Goal: Use online tool/utility: Utilize a website feature to perform a specific function

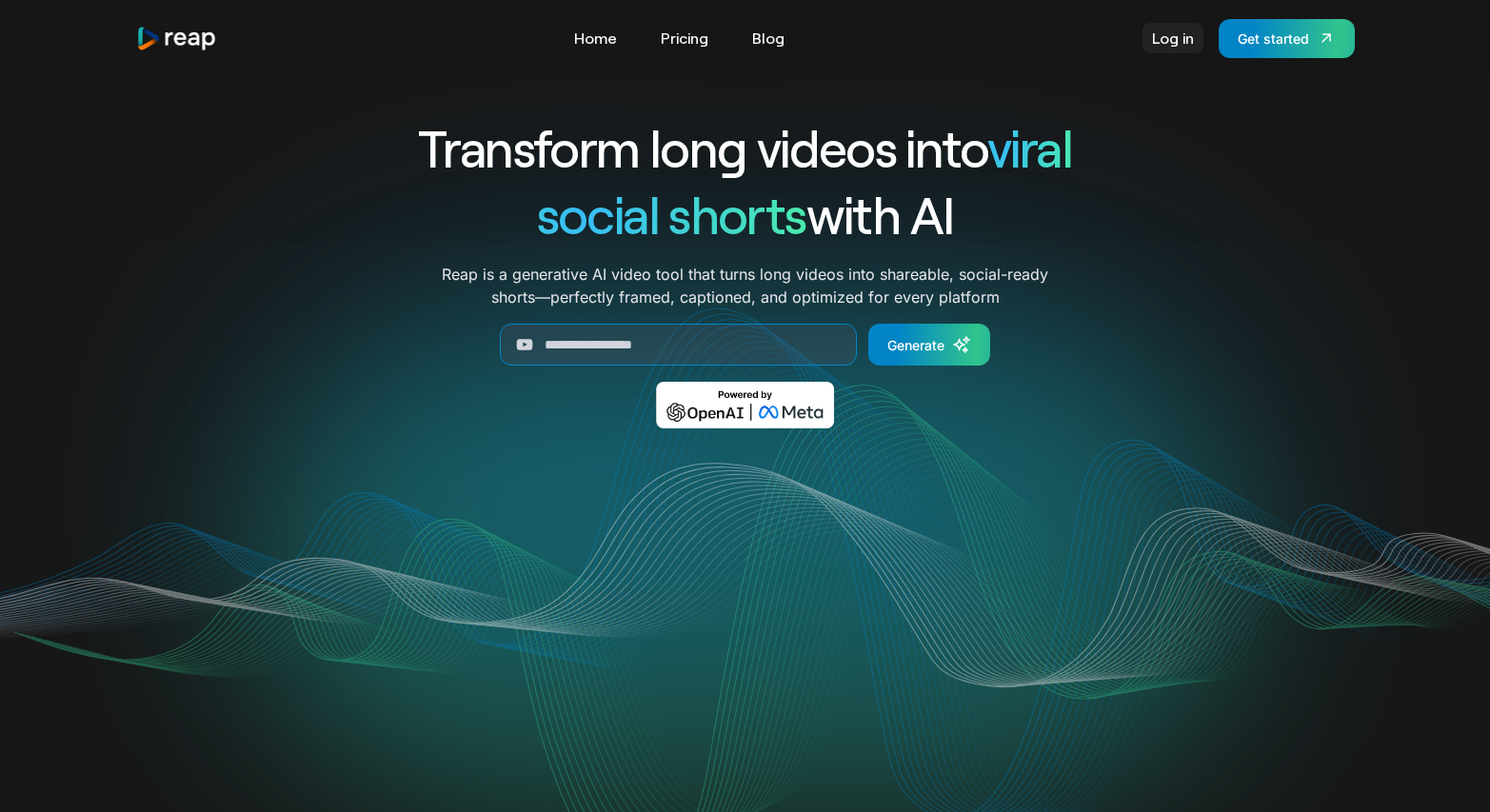
click at [1159, 41] on link "Log in" at bounding box center [1173, 37] width 61 height 31
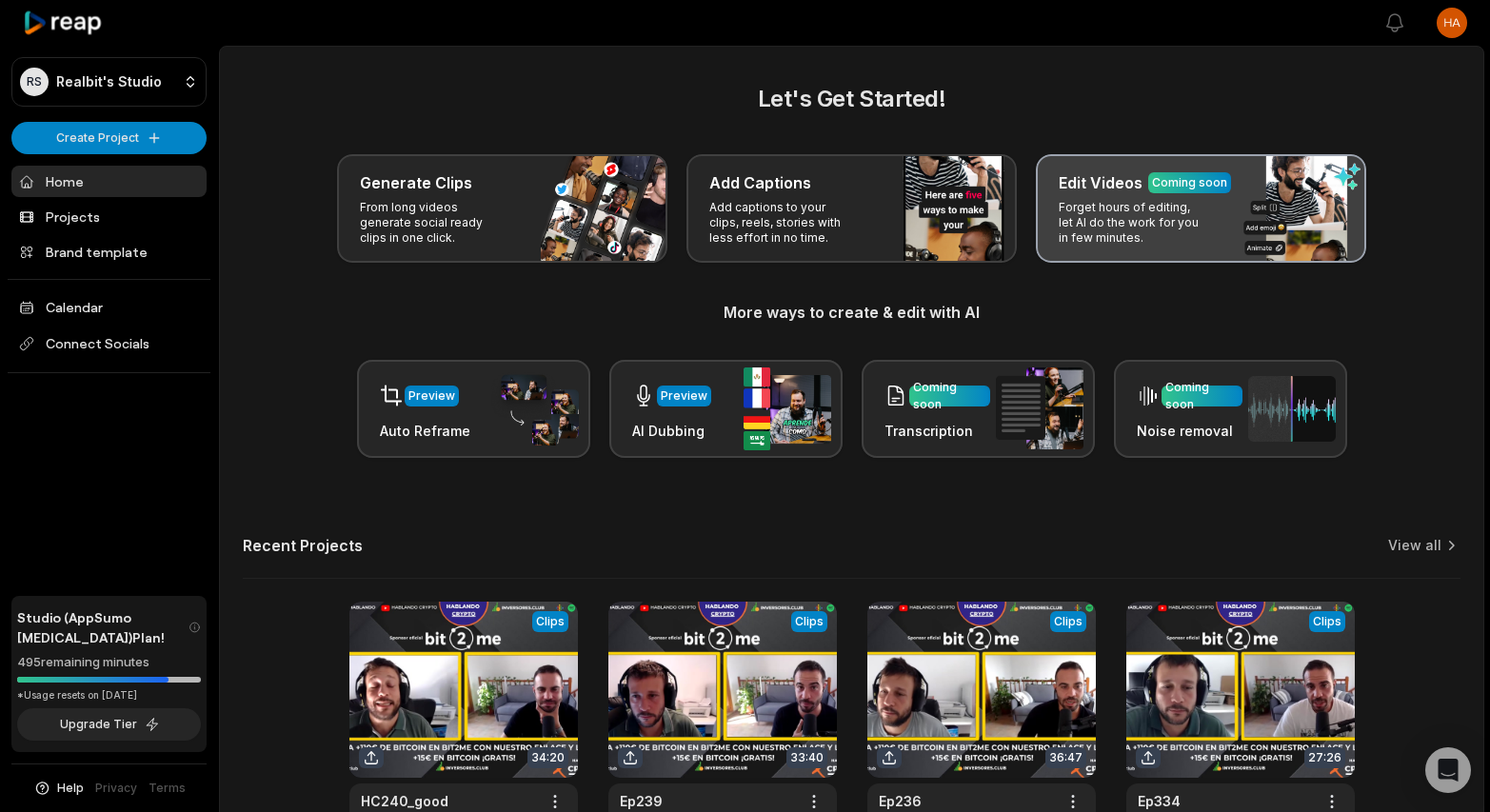
click at [1210, 204] on div "Edit Videos Coming soon Forget hours of editing, let AI do the work for you in …" at bounding box center [1201, 208] width 331 height 109
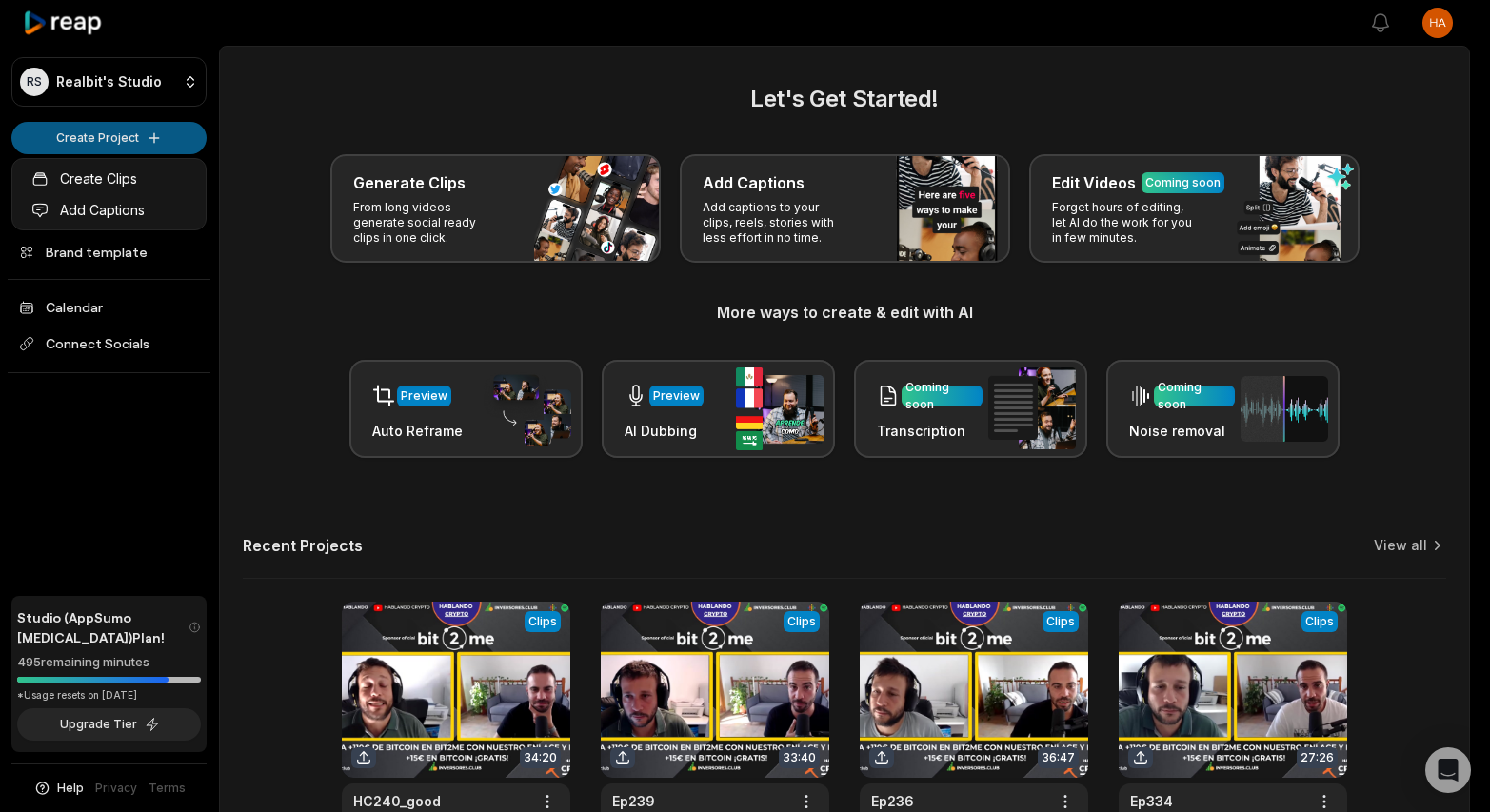
click at [77, 140] on html "RS Realbit's Studio Create Project Home Projects Brand template Calendar Connec…" at bounding box center [745, 406] width 1490 height 812
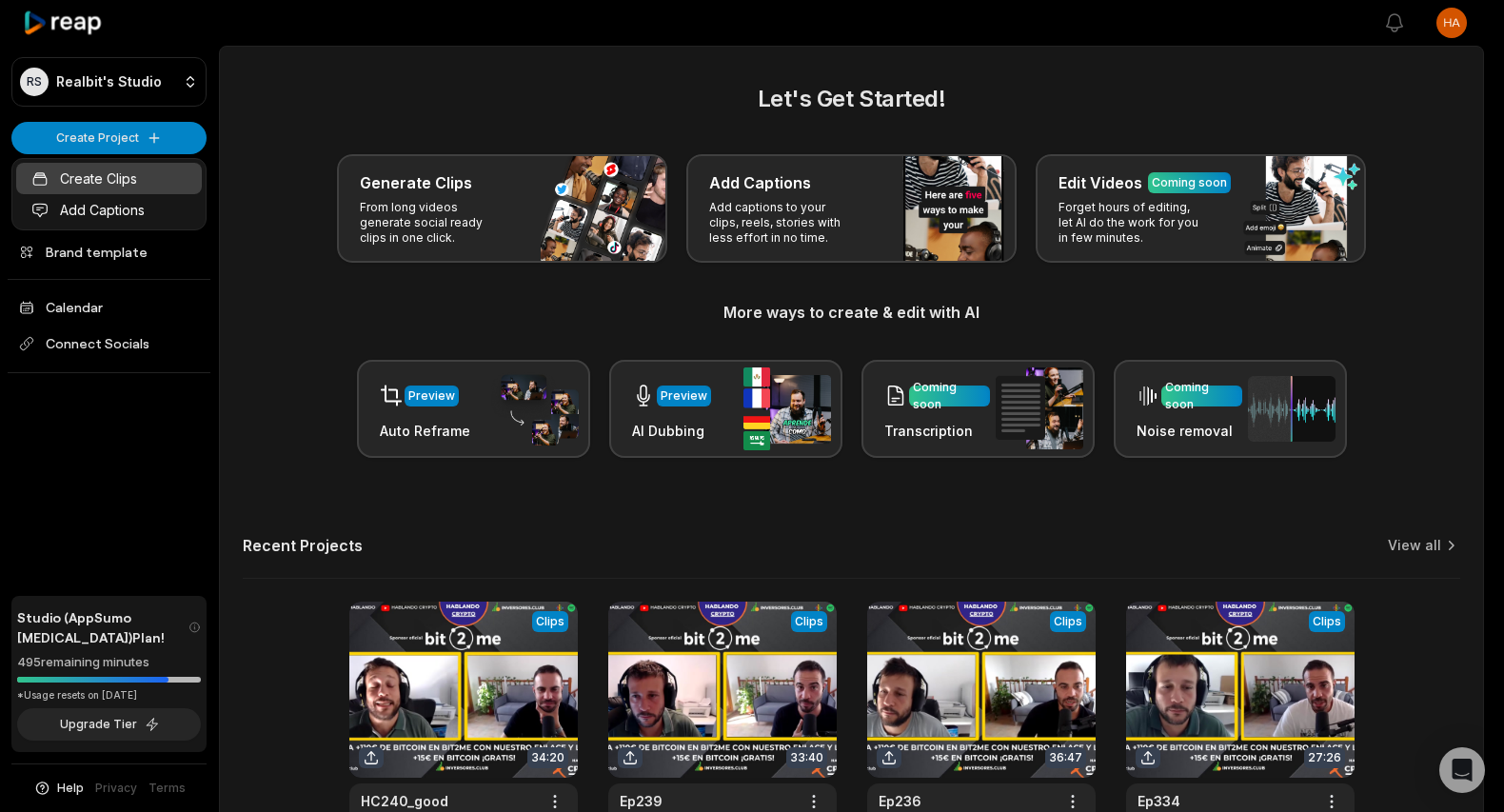
click at [87, 179] on link "Create Clips" at bounding box center [109, 179] width 186 height 32
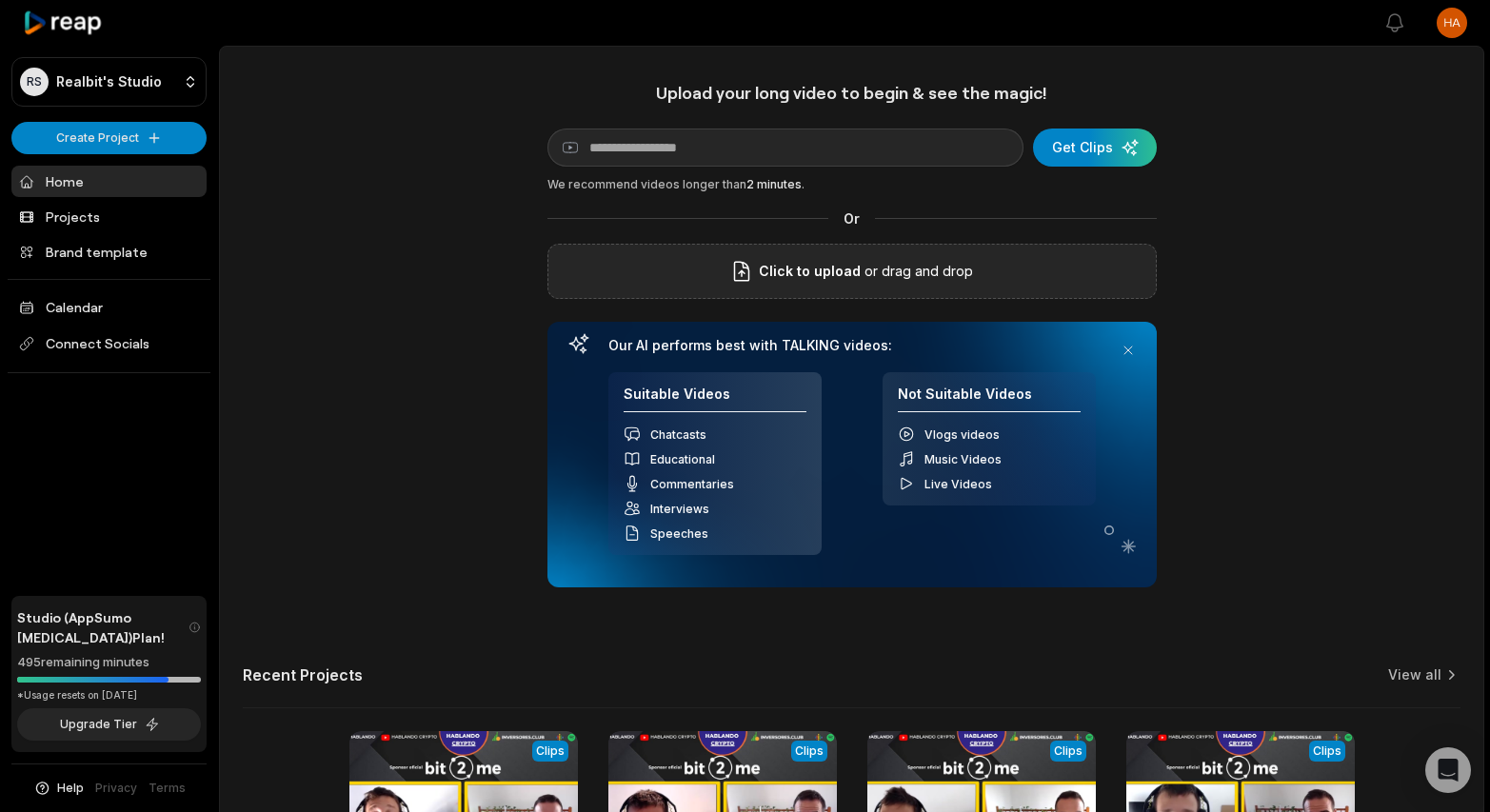
drag, startPoint x: 1045, startPoint y: 149, endPoint x: 1016, endPoint y: 250, distance: 105.1
click at [1016, 250] on div "Upload your long video to begin & see the magic! YouTube link Get Clips We reco…" at bounding box center [852, 334] width 609 height 505
click at [791, 271] on span "Click to upload" at bounding box center [809, 270] width 102 height 23
click at [0, 0] on input "Click to upload" at bounding box center [0, 0] width 0 height 0
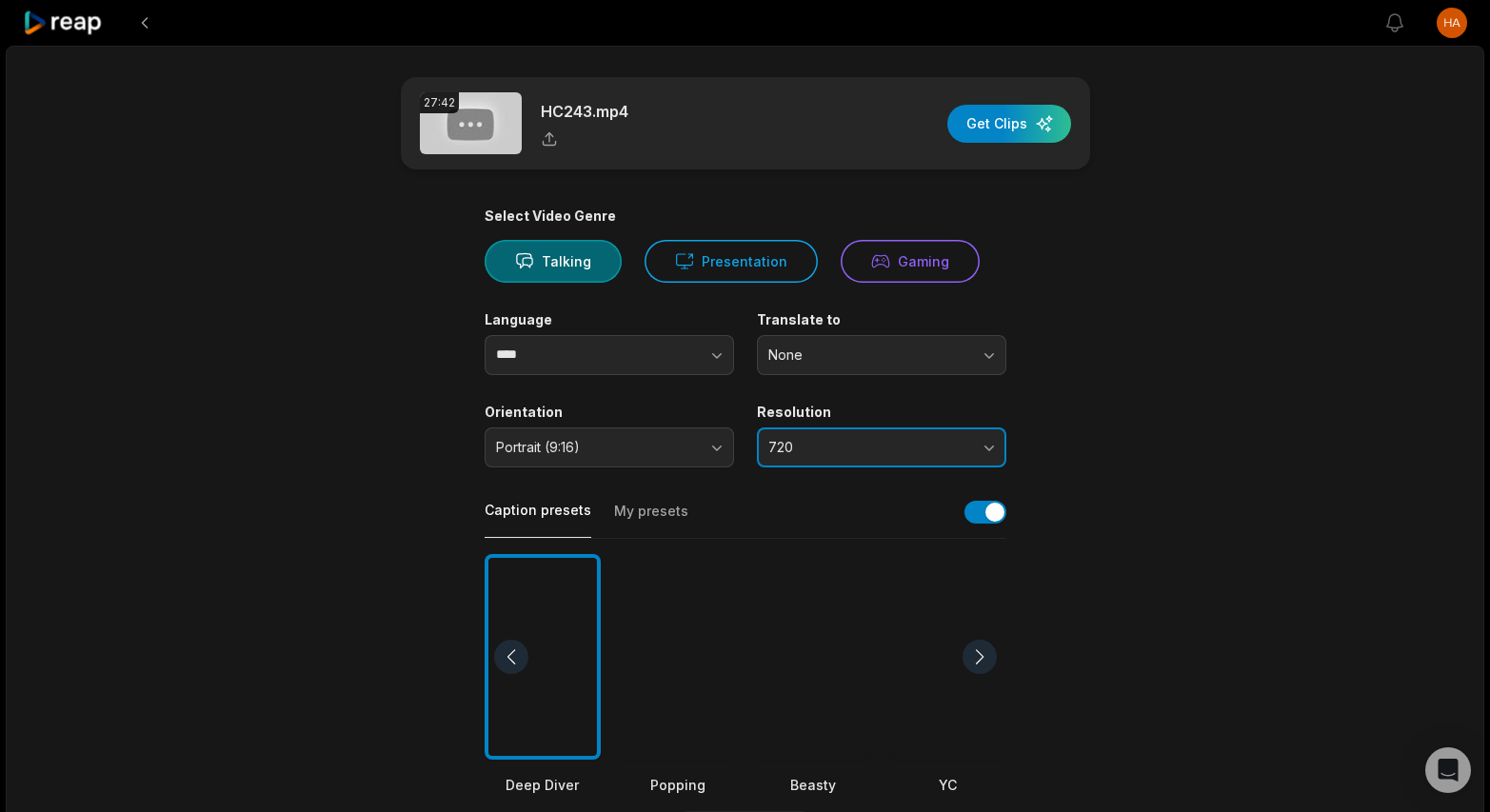
click at [912, 450] on span "720" at bounding box center [868, 447] width 200 height 17
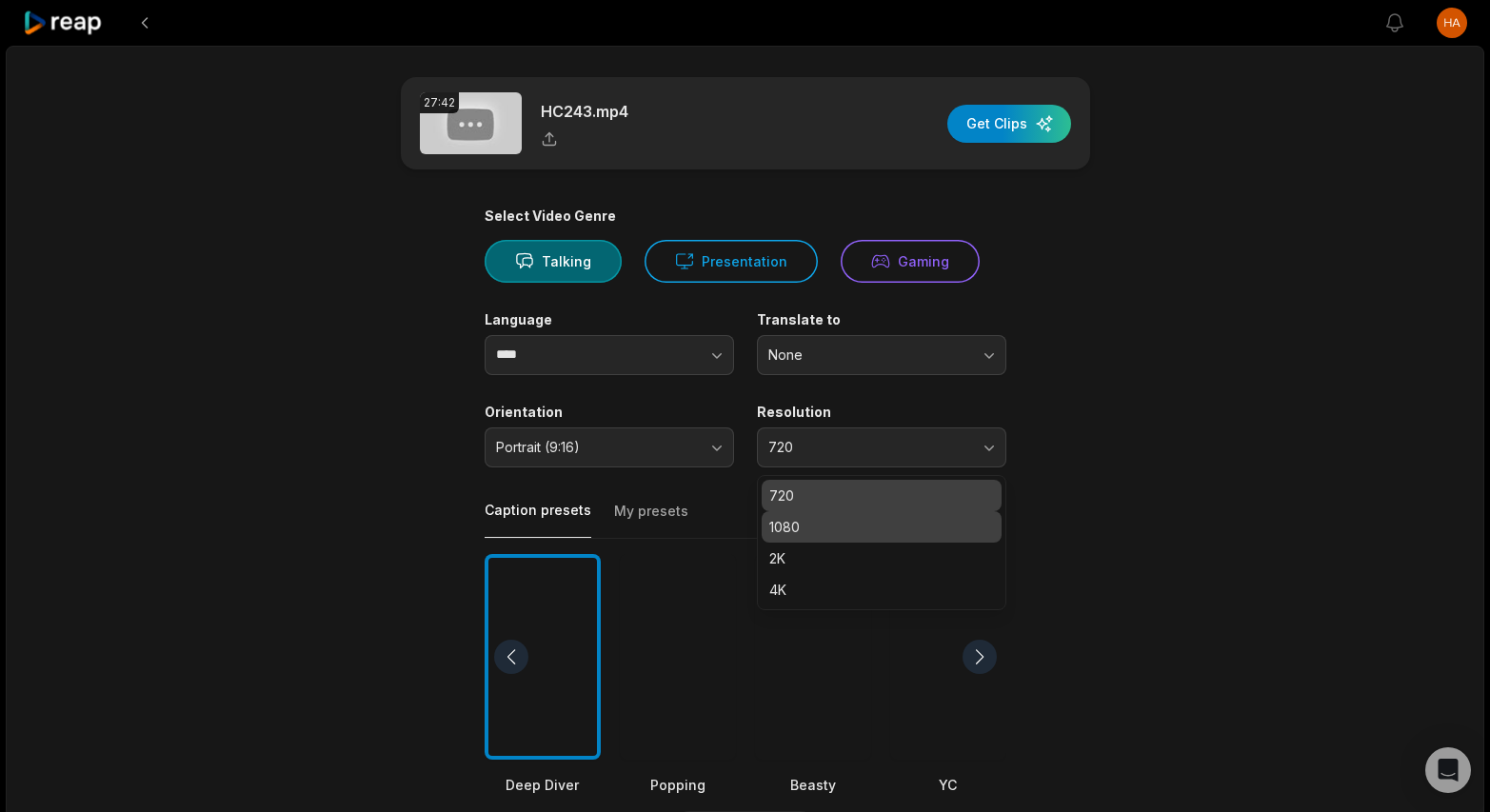
click at [810, 528] on p "1080" at bounding box center [882, 527] width 225 height 20
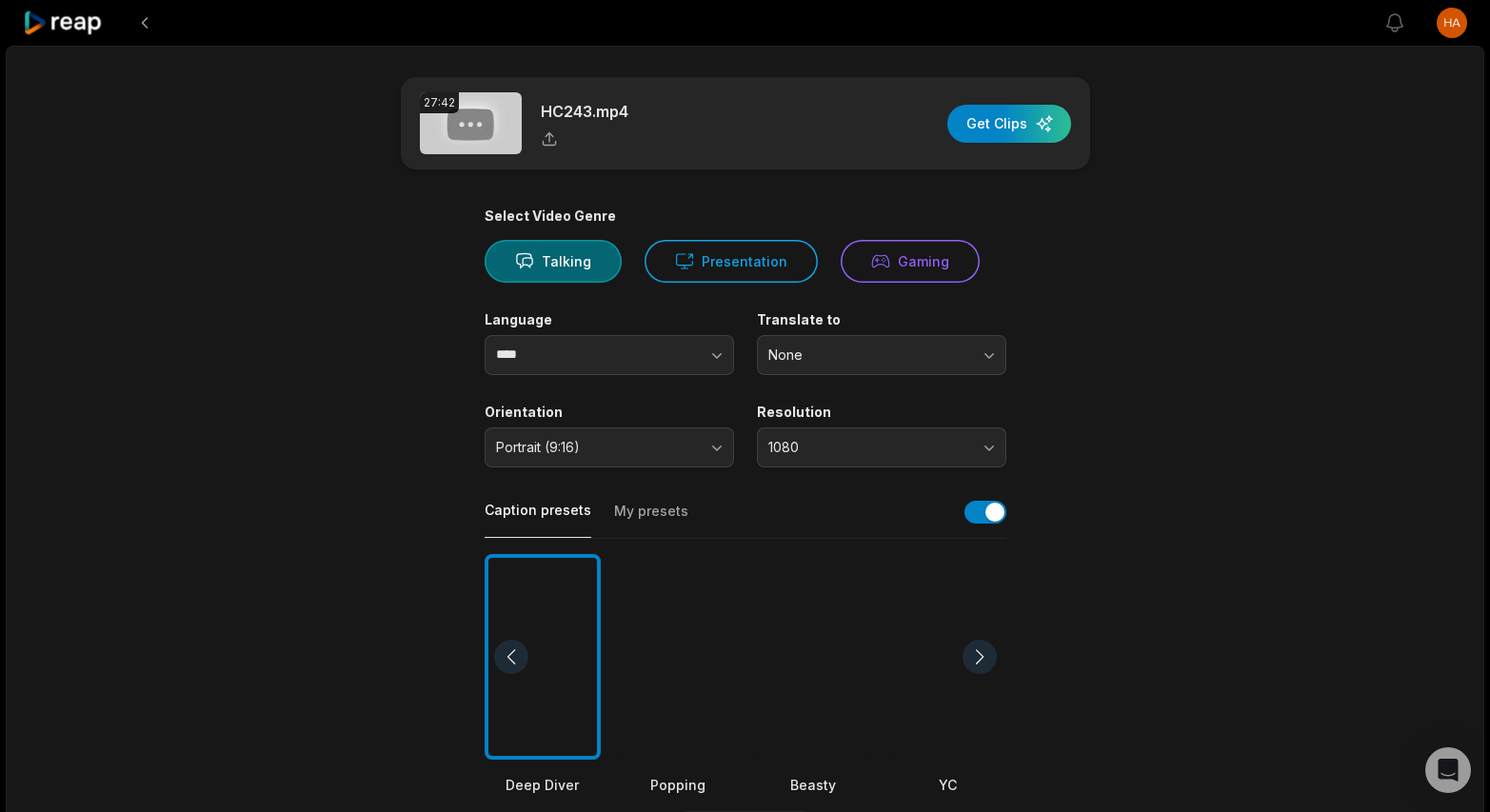
click at [832, 598] on div at bounding box center [813, 656] width 116 height 206
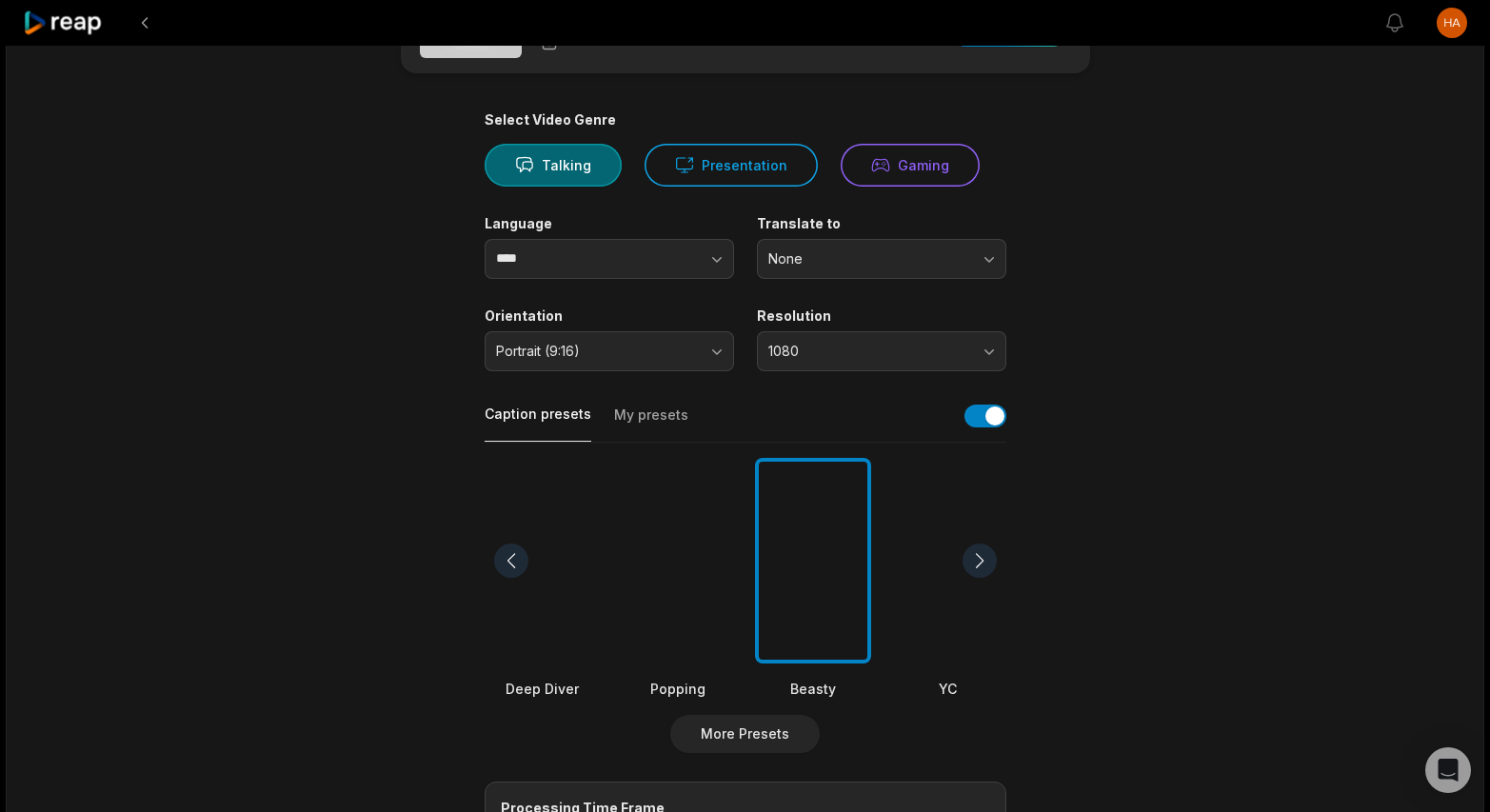
scroll to position [381, 0]
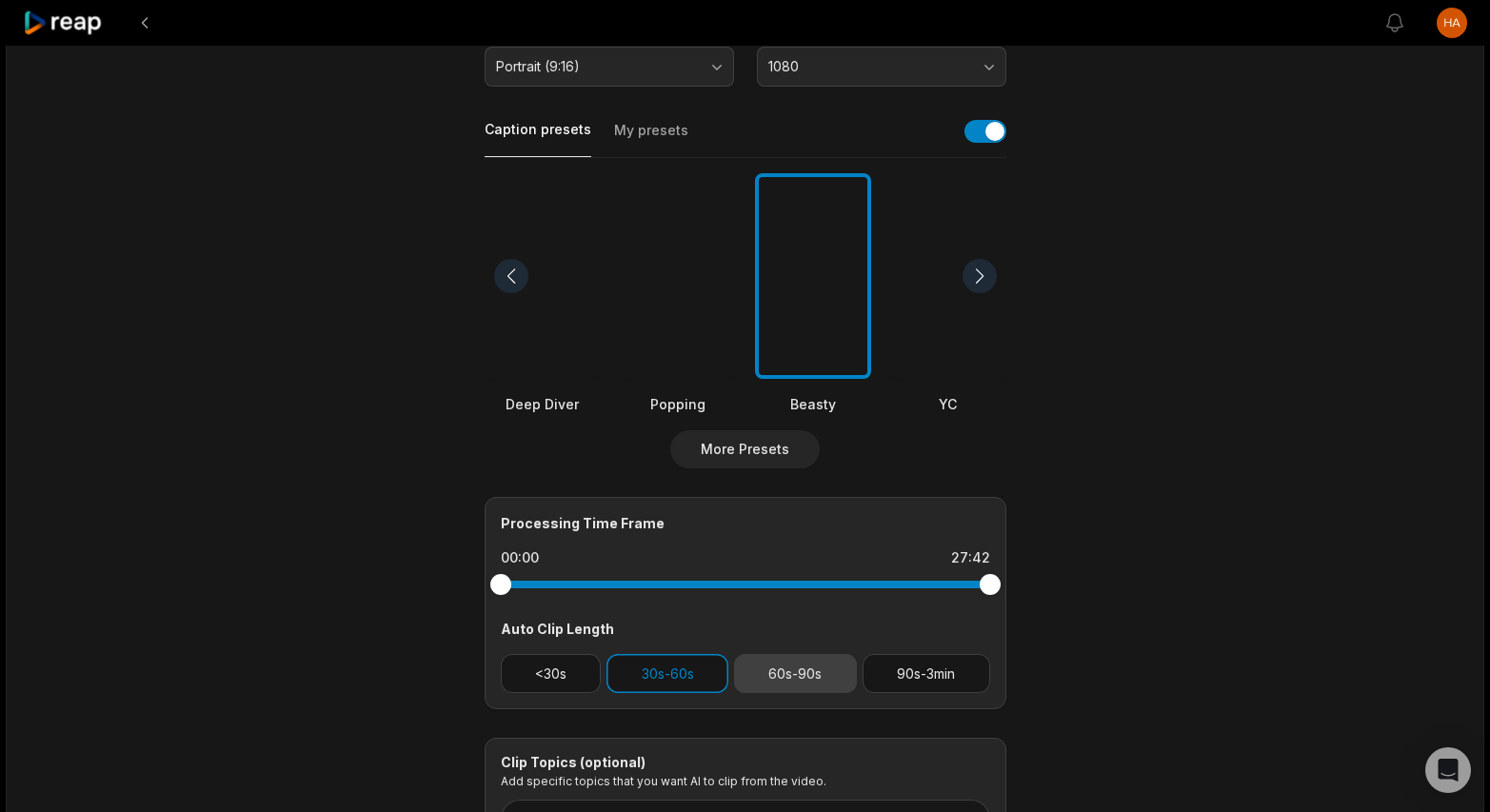
click at [805, 669] on button "60s-90s" at bounding box center [795, 674] width 122 height 39
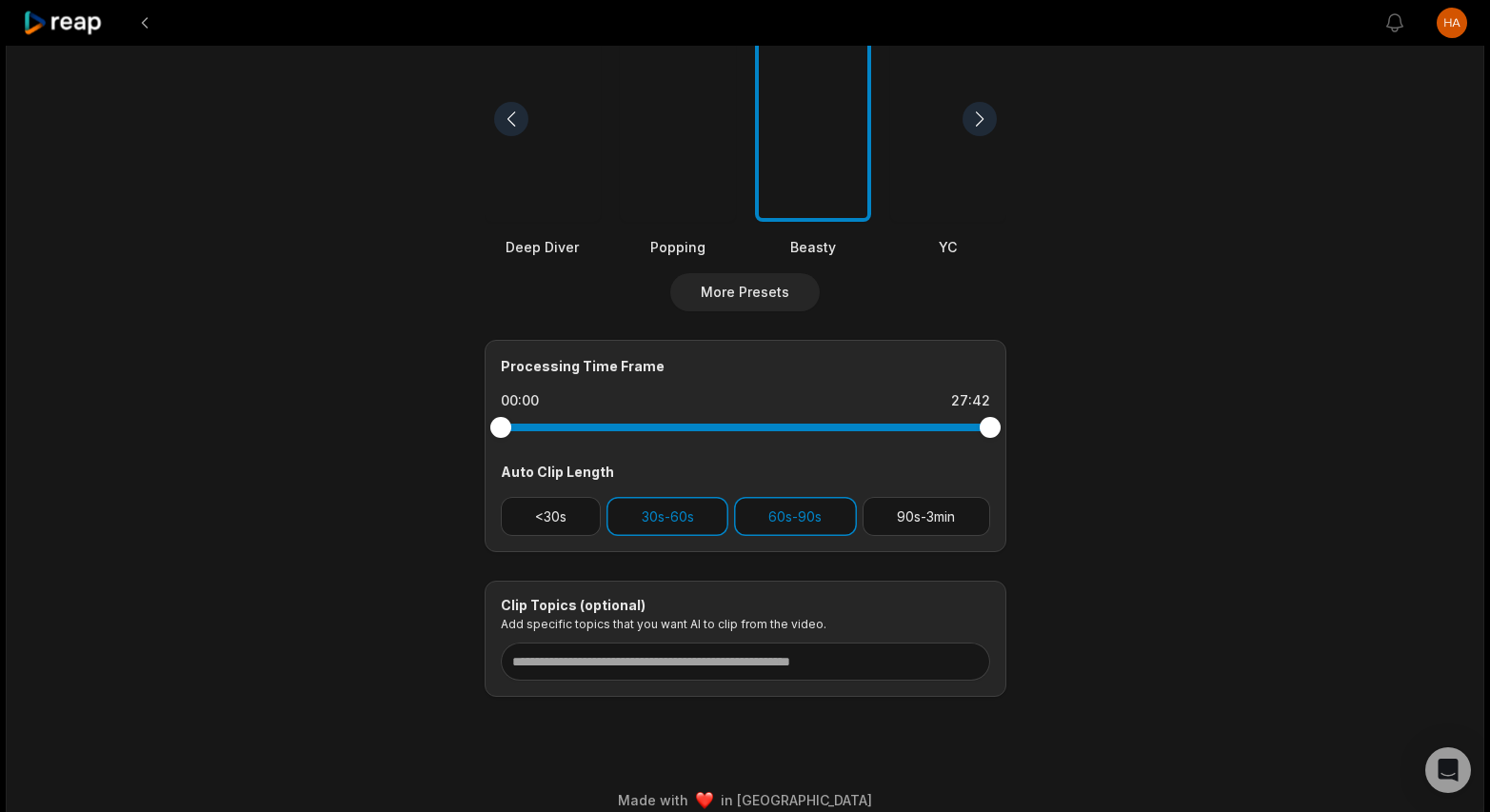
scroll to position [559, 0]
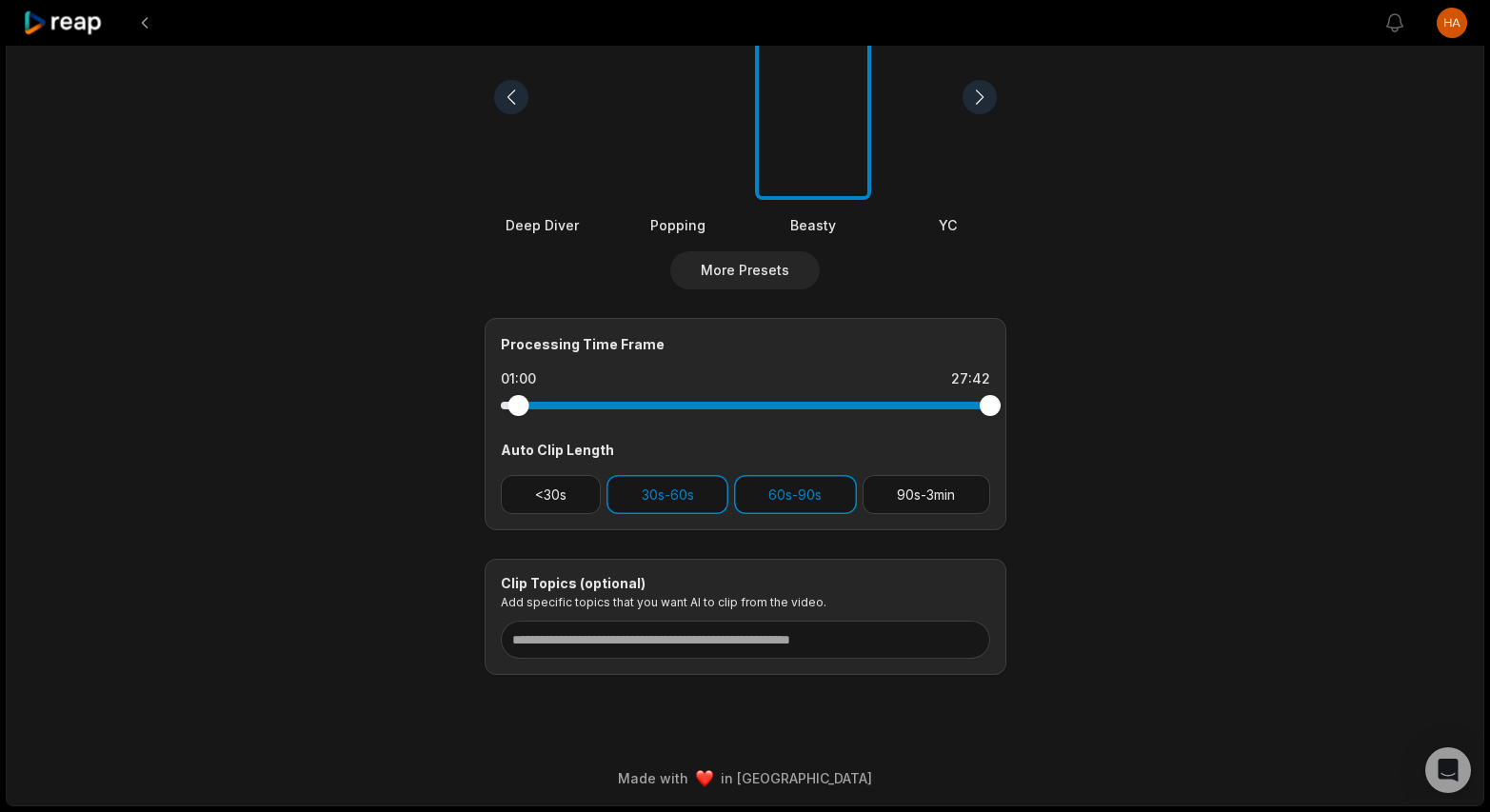
drag, startPoint x: 500, startPoint y: 403, endPoint x: 518, endPoint y: 399, distance: 18.4
click at [518, 399] on div at bounding box center [517, 405] width 21 height 21
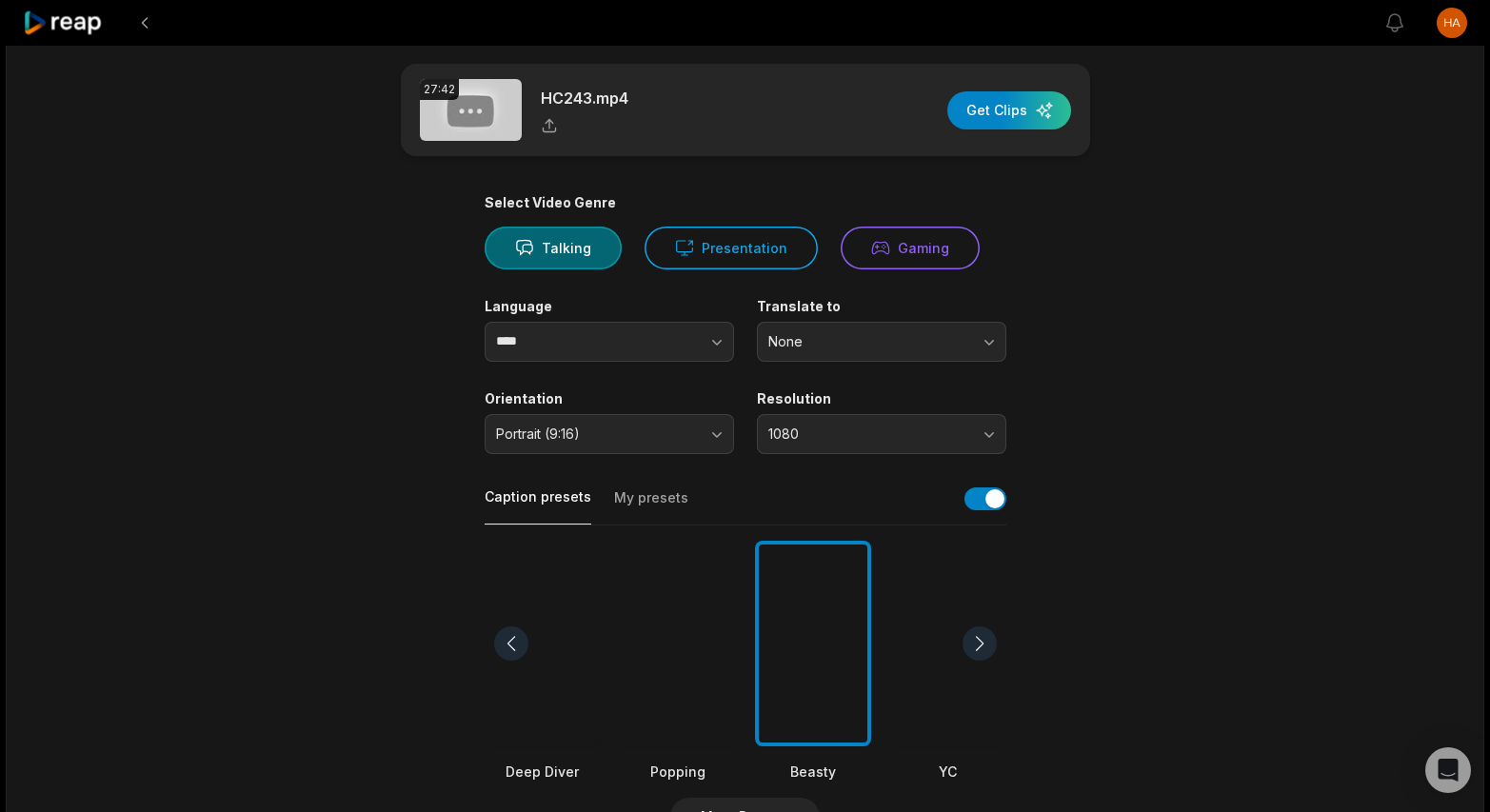
scroll to position [285, 0]
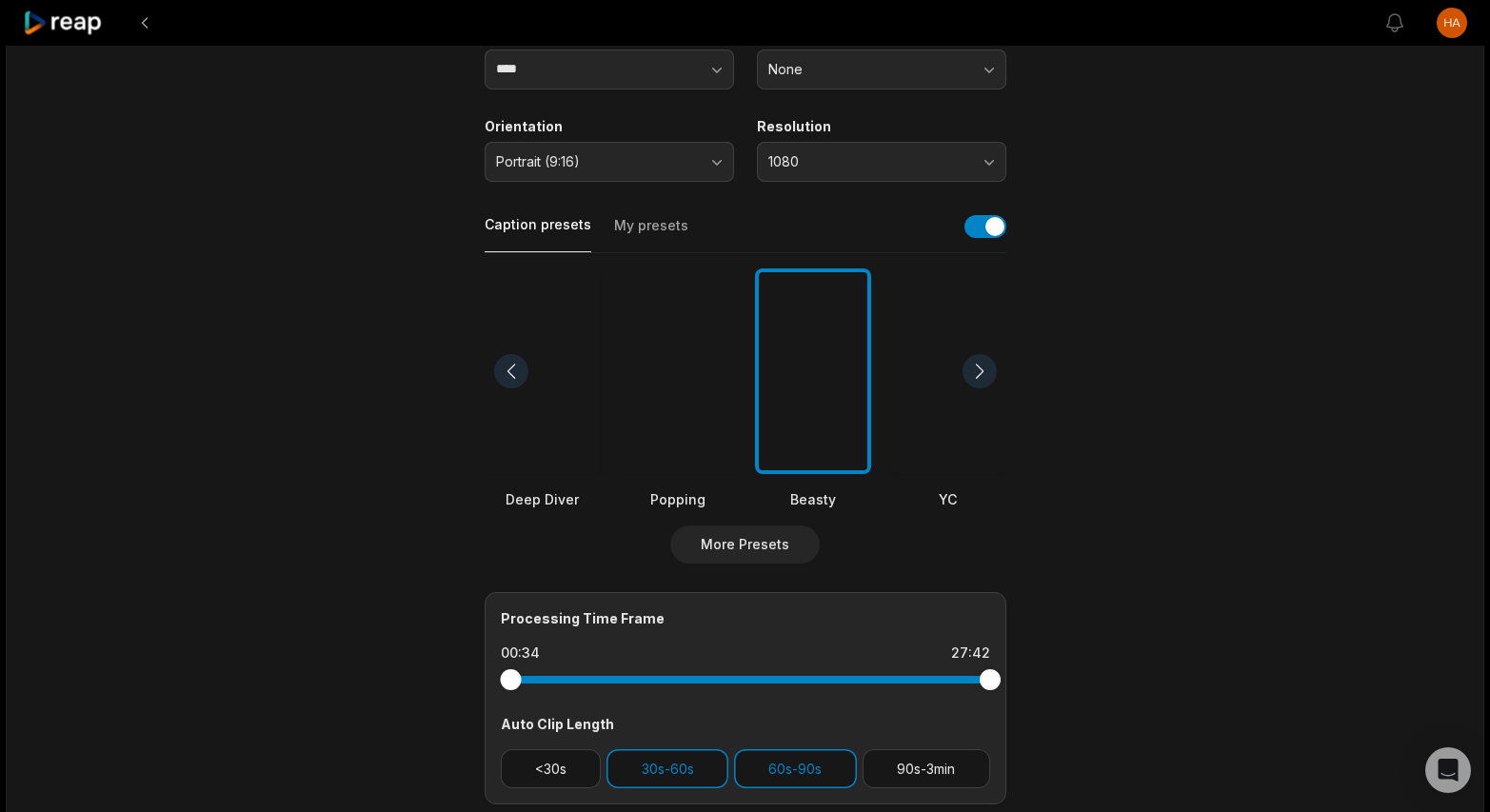
click at [510, 681] on div at bounding box center [509, 679] width 21 height 21
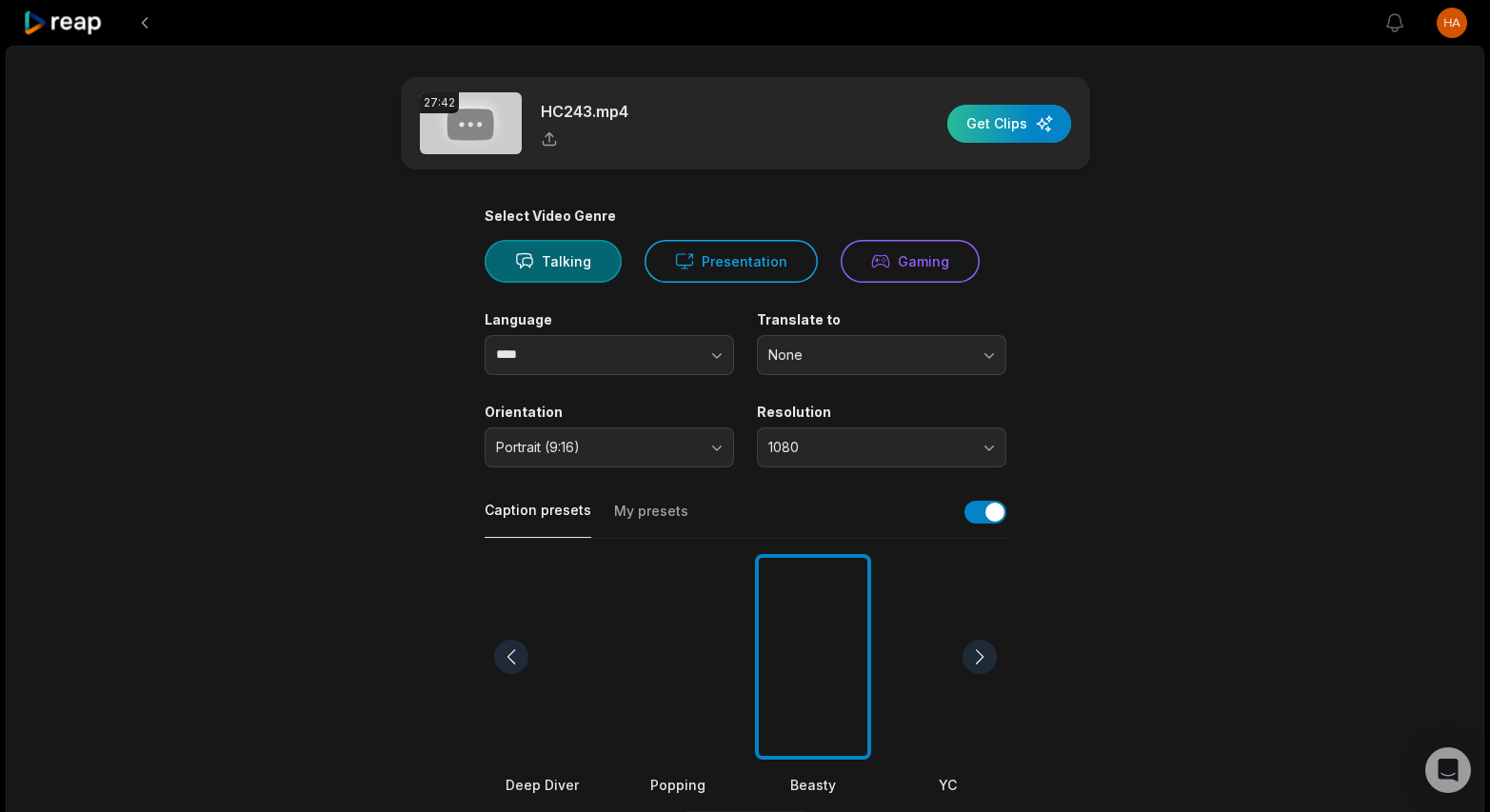
click at [1044, 128] on div "button" at bounding box center [1008, 123] width 123 height 38
